Goal: Task Accomplishment & Management: Use online tool/utility

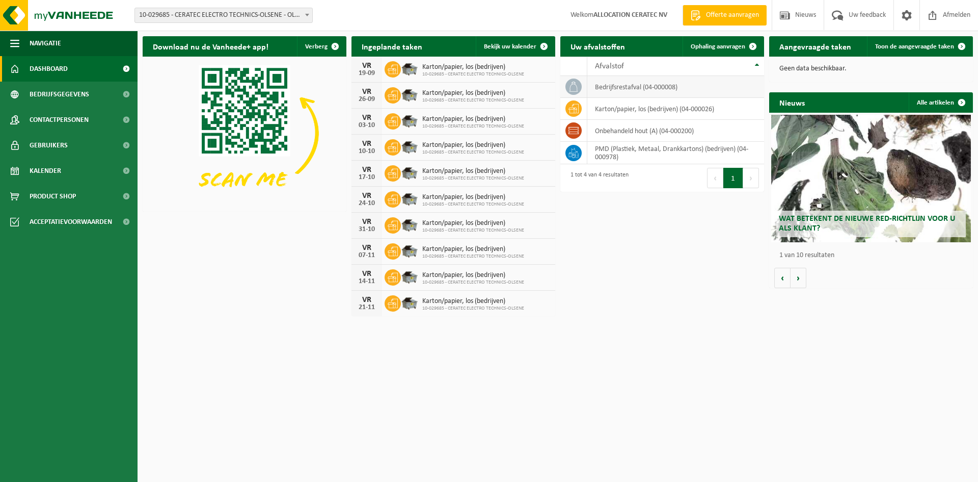
click at [631, 90] on td "bedrijfsrestafval (04-000008)" at bounding box center [675, 87] width 177 height 22
click at [717, 50] on span "Ophaling aanvragen" at bounding box center [718, 46] width 55 height 7
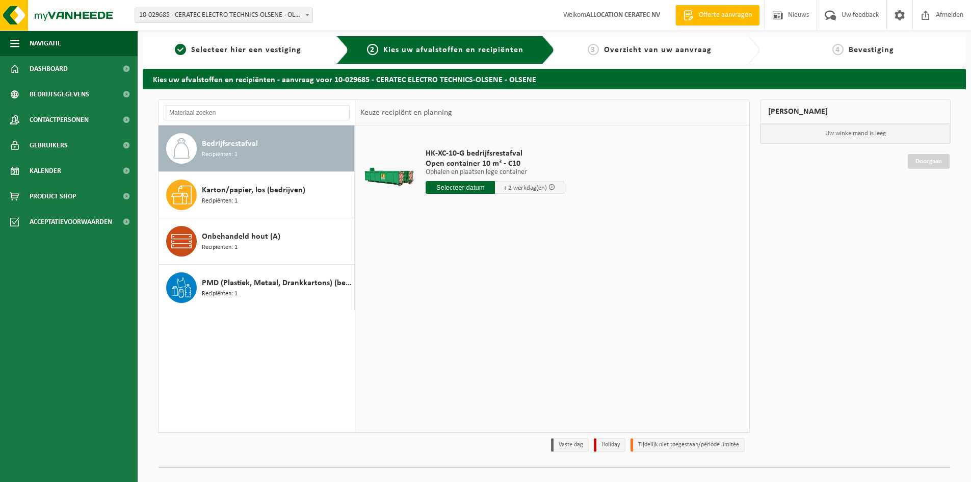
click at [481, 184] on input "text" at bounding box center [459, 187] width 69 height 13
click at [487, 278] on div "18" at bounding box center [489, 278] width 18 height 16
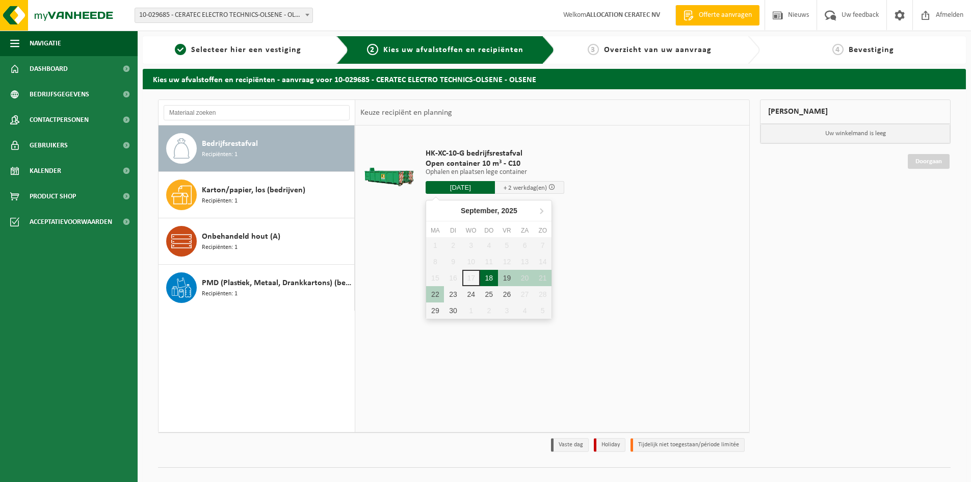
type input "Van 2025-09-18"
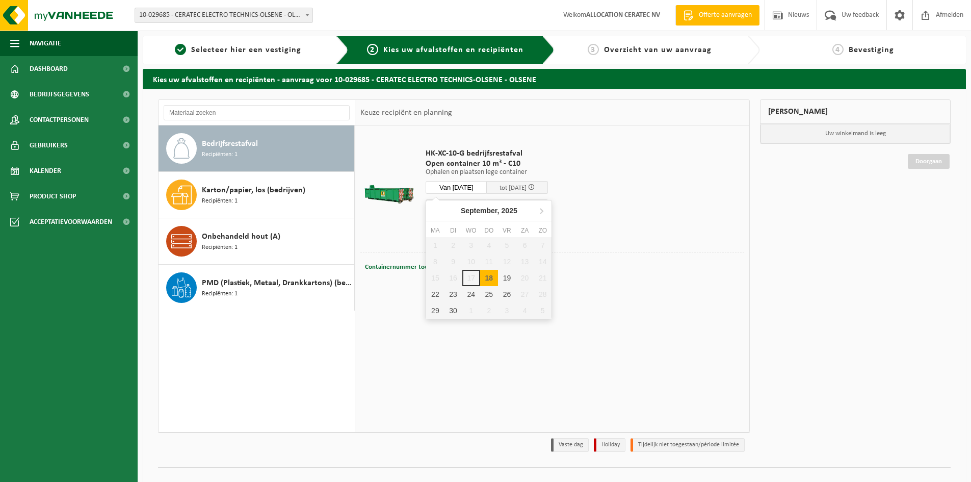
click at [472, 185] on input "Van 2025-09-18" at bounding box center [455, 187] width 61 height 13
click at [475, 283] on div "1 2 3 4 5 6 7 8 9 10 11 12 13 14 15 16 17 18 19 20 21 22 23 24 25 26 27 28 29 3…" at bounding box center [488, 278] width 125 height 82
click at [483, 275] on div "18" at bounding box center [489, 278] width 18 height 16
click at [487, 270] on div "18" at bounding box center [489, 278] width 18 height 16
type input "Van 2025-09-18"
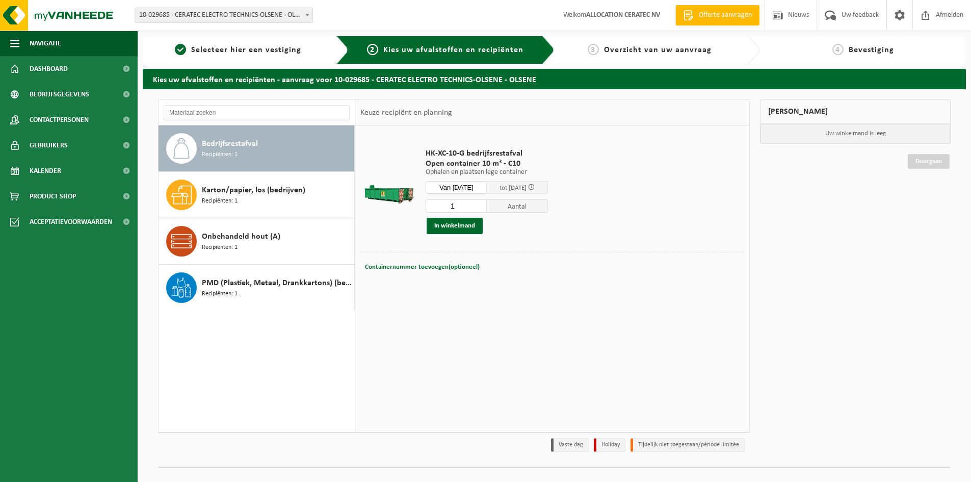
click at [630, 226] on td "HK-XC-10-G bedrijfsrestafval Open container 10 m³ - C10 Ophalen en plaatsen leg…" at bounding box center [581, 190] width 326 height 121
click at [465, 223] on button "In winkelmand" at bounding box center [454, 226] width 56 height 16
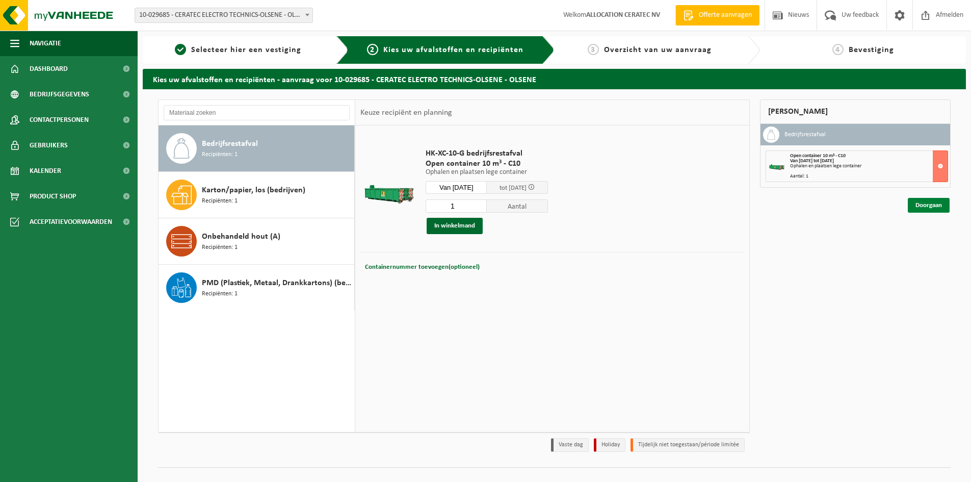
click at [937, 206] on link "Doorgaan" at bounding box center [928, 205] width 42 height 15
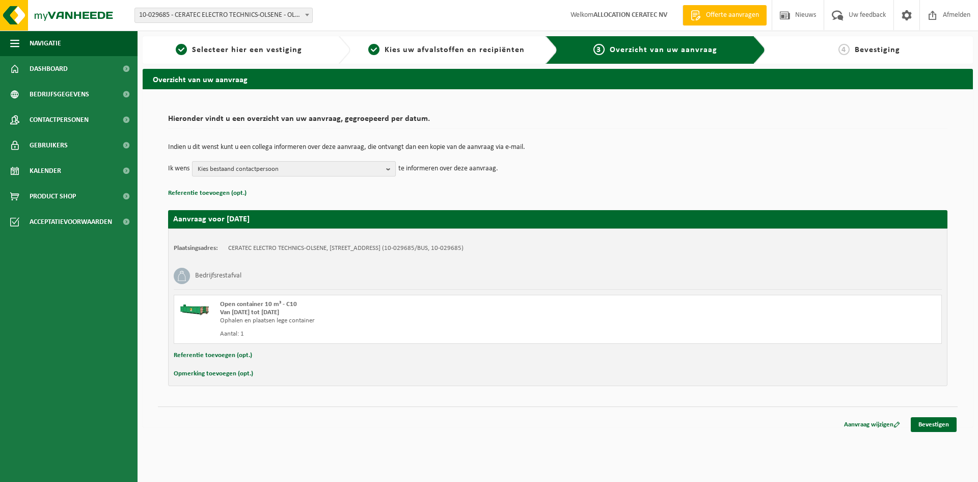
click at [272, 166] on span "Kies bestaand contactpersoon" at bounding box center [290, 169] width 184 height 15
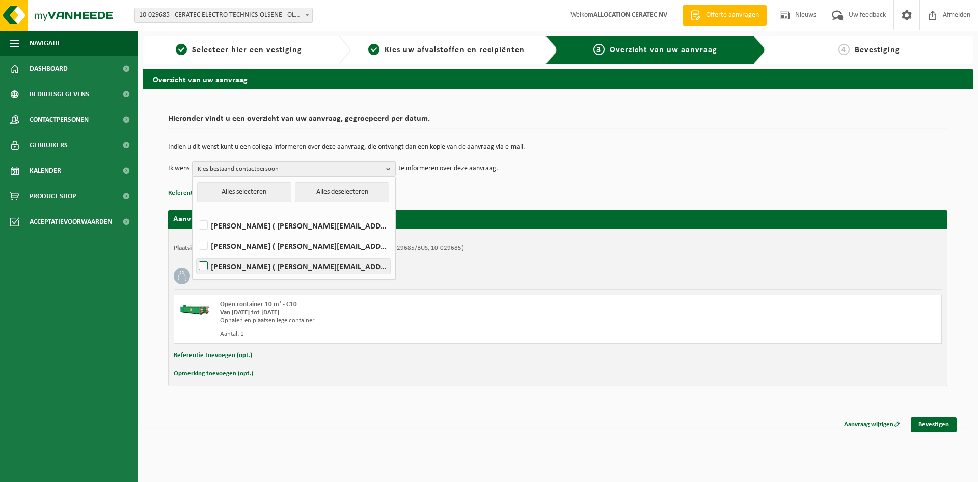
click at [202, 265] on label "Patrick Verschuere ( patrick.verschuere@ceratec.eu )" at bounding box center [294, 265] width 194 height 15
click at [195, 253] on input "Patrick Verschuere ( patrick.verschuere@ceratec.eu )" at bounding box center [195, 253] width 1 height 1
checkbox input "true"
click at [499, 361] on div "Referentie toevoegen (opt.)" at bounding box center [558, 355] width 768 height 13
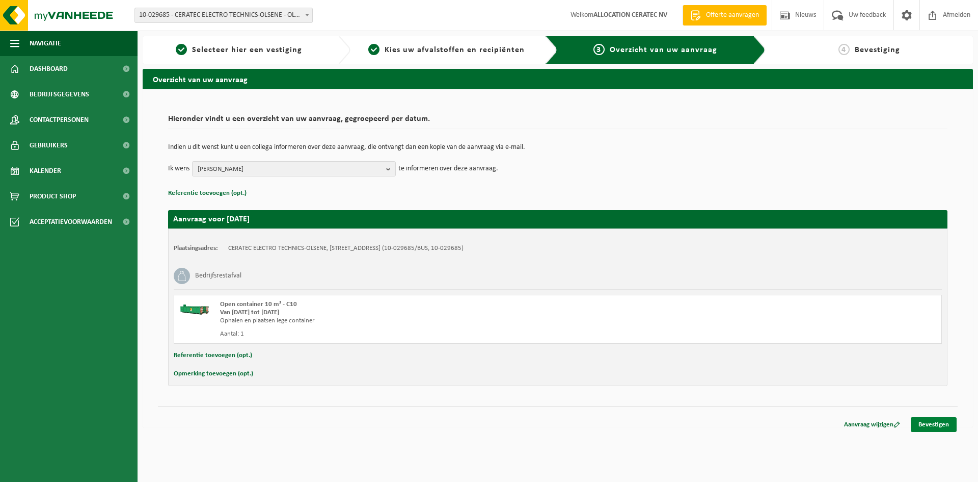
click at [935, 424] on link "Bevestigen" at bounding box center [934, 424] width 46 height 15
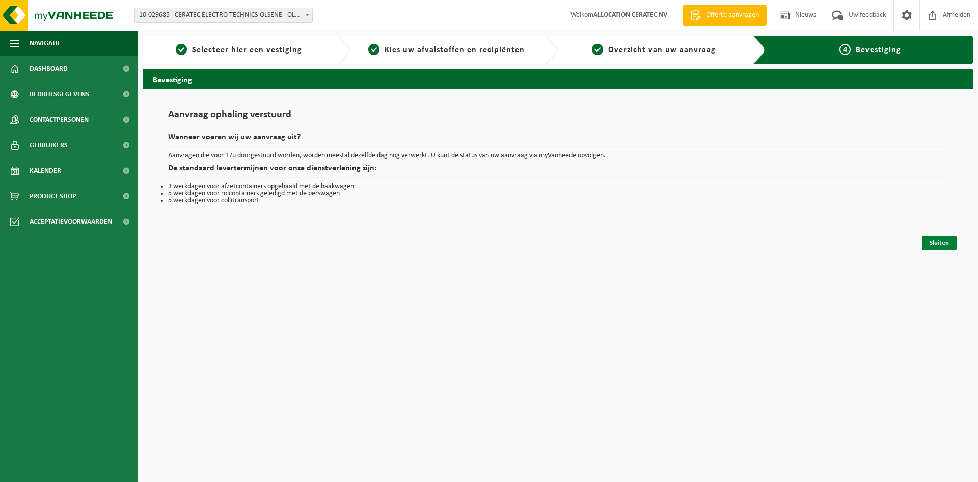
click at [941, 238] on link "Sluiten" at bounding box center [939, 242] width 35 height 15
